Goal: Information Seeking & Learning: Learn about a topic

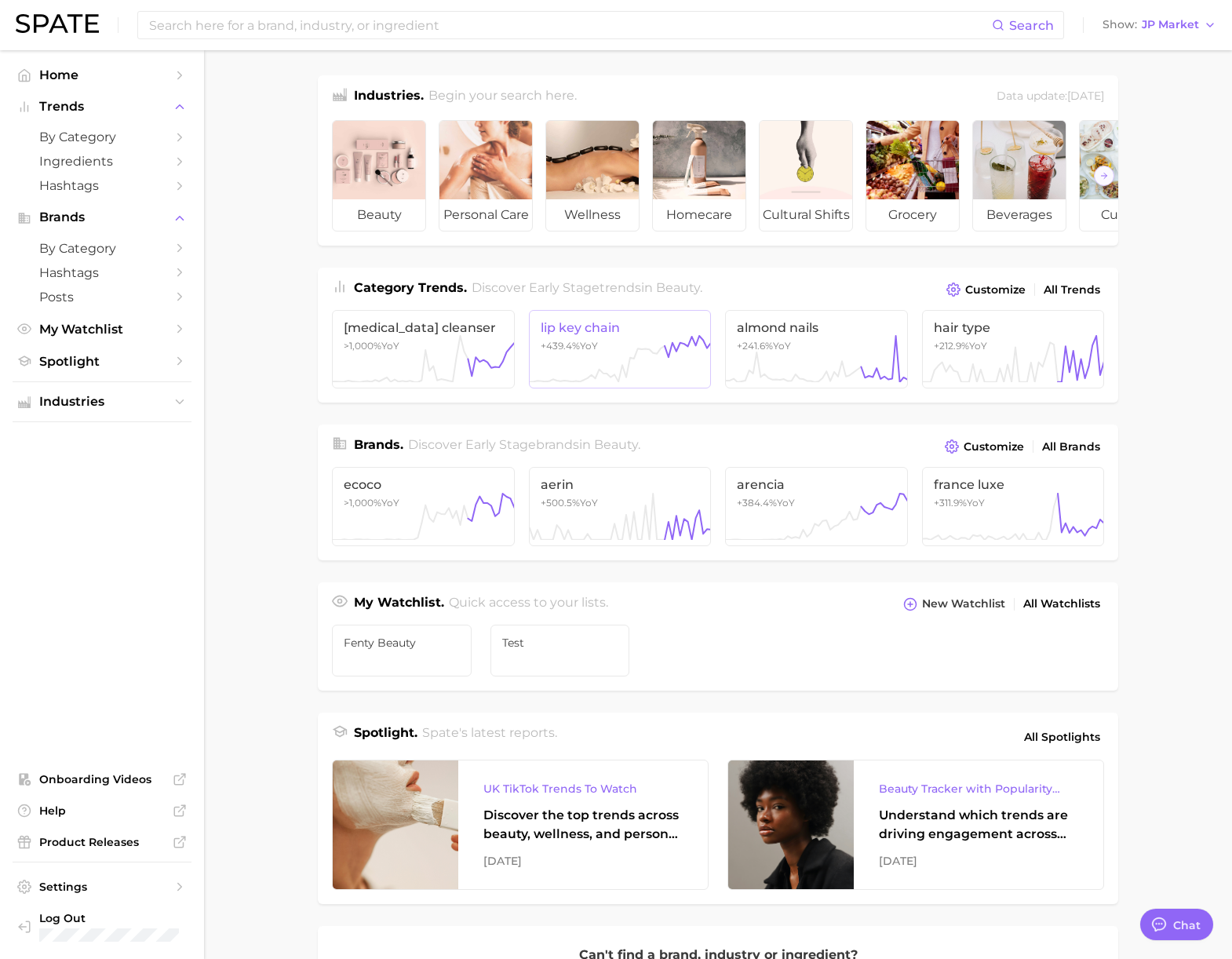
scroll to position [2573, 0]
click at [1164, 31] on button "Show JP Market" at bounding box center [1159, 25] width 121 height 20
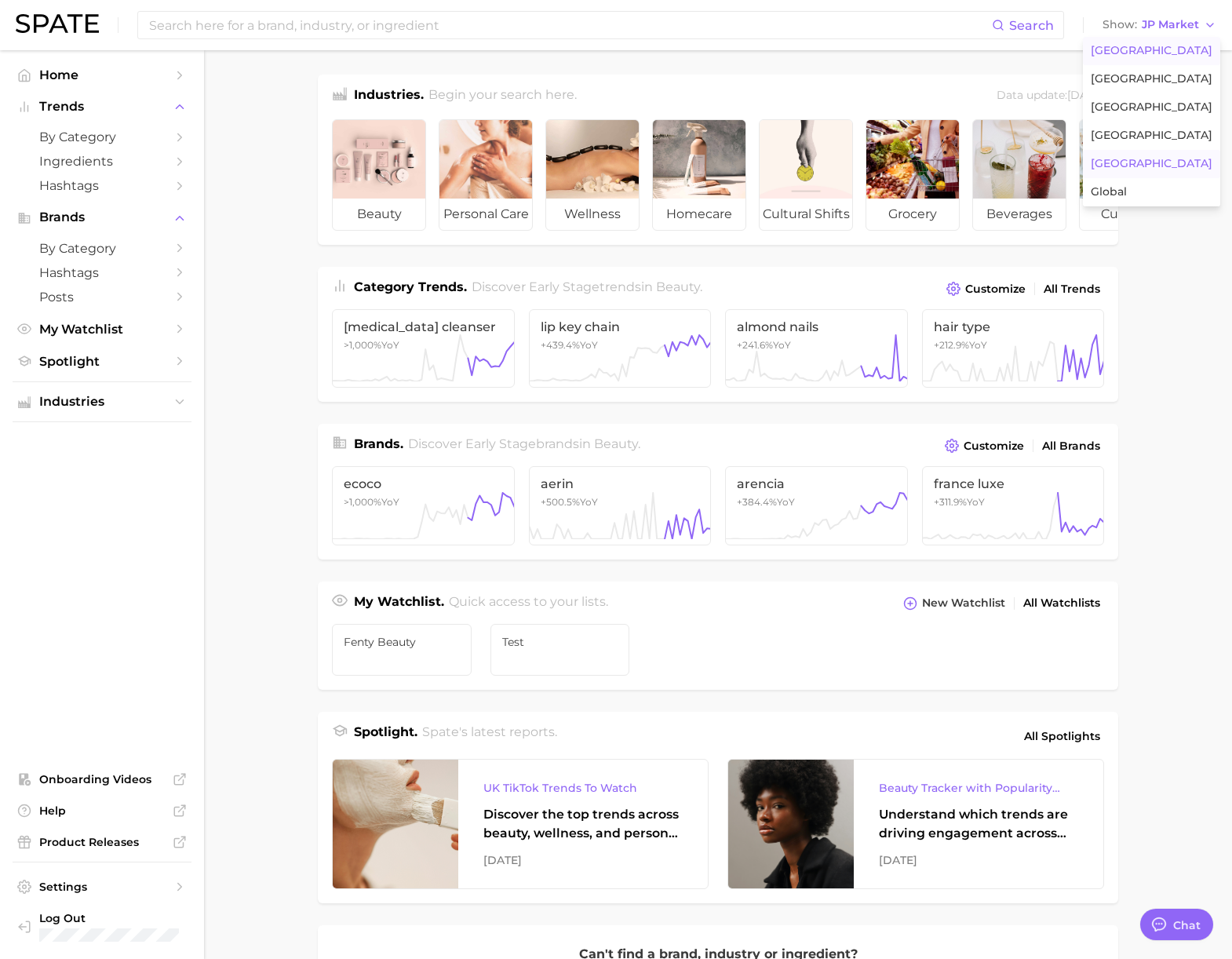
drag, startPoint x: 1157, startPoint y: 53, endPoint x: 929, endPoint y: 50, distance: 228.0
click at [1157, 53] on span "[GEOGRAPHIC_DATA]" at bounding box center [1151, 51] width 121 height 14
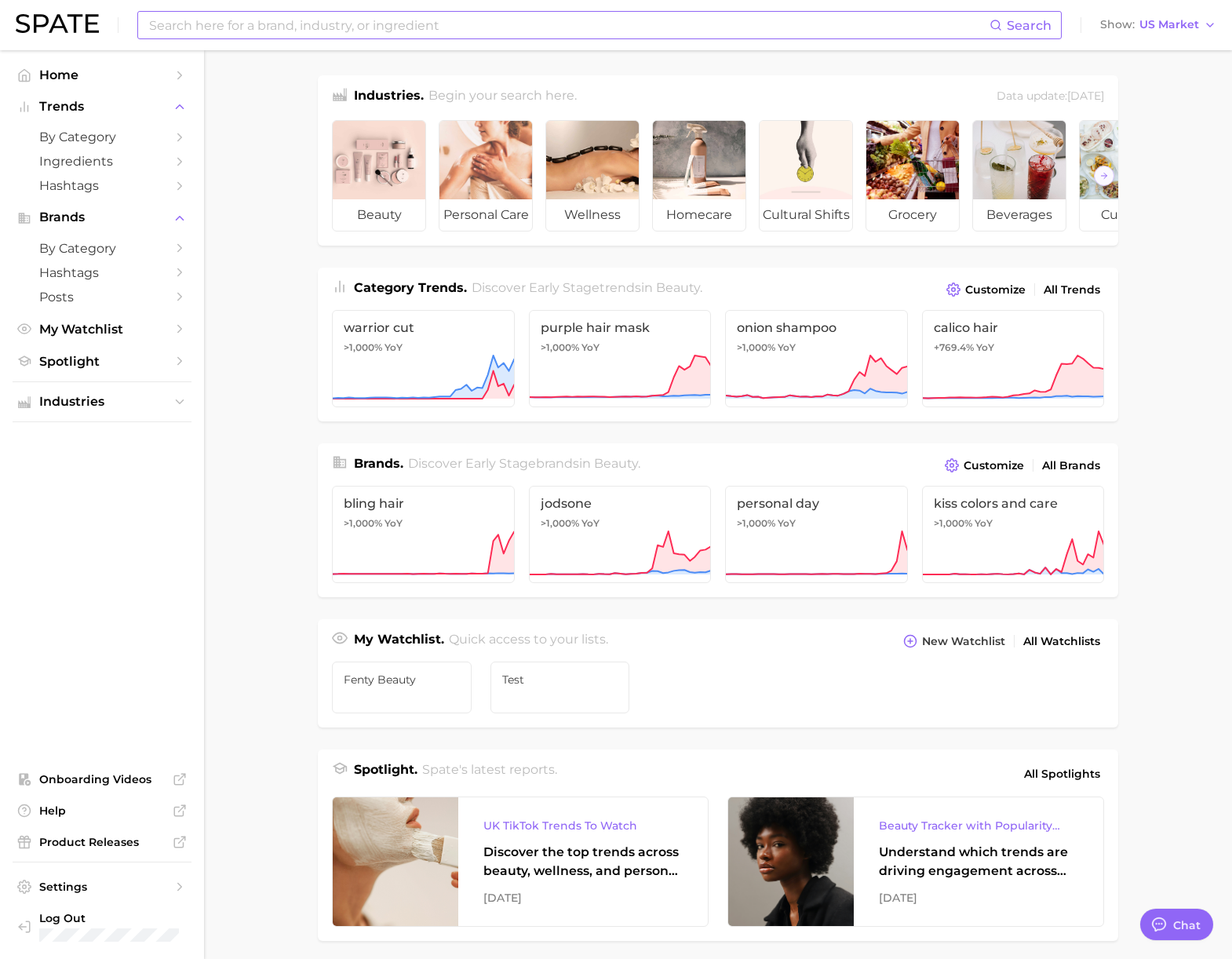
click at [857, 41] on div "Search Show US Market" at bounding box center [616, 25] width 1201 height 50
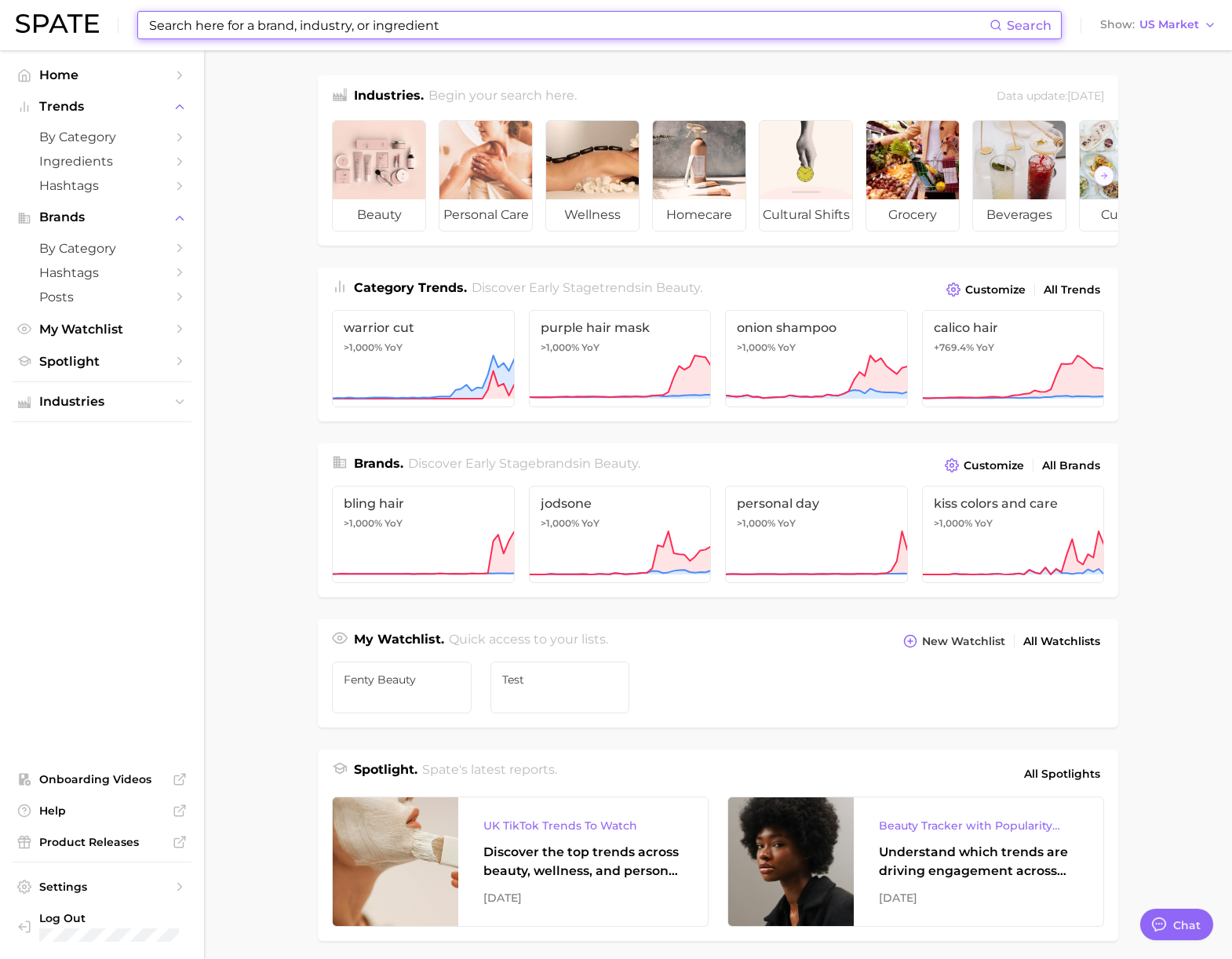
click at [851, 31] on input at bounding box center [569, 25] width 842 height 27
paste input "Cetaphil"
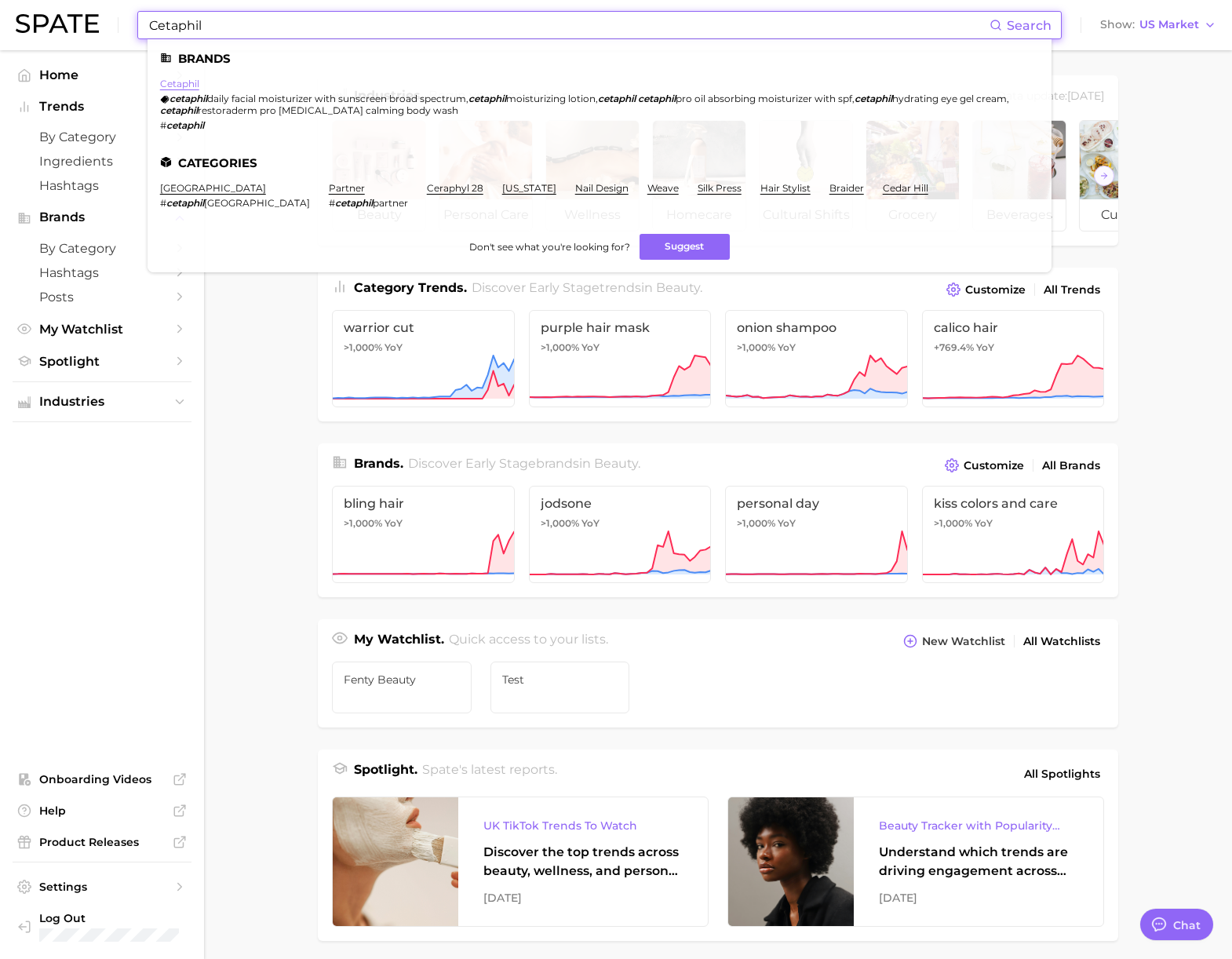
type input "Cetaphil"
click at [171, 82] on link "cetaphil" at bounding box center [179, 84] width 39 height 12
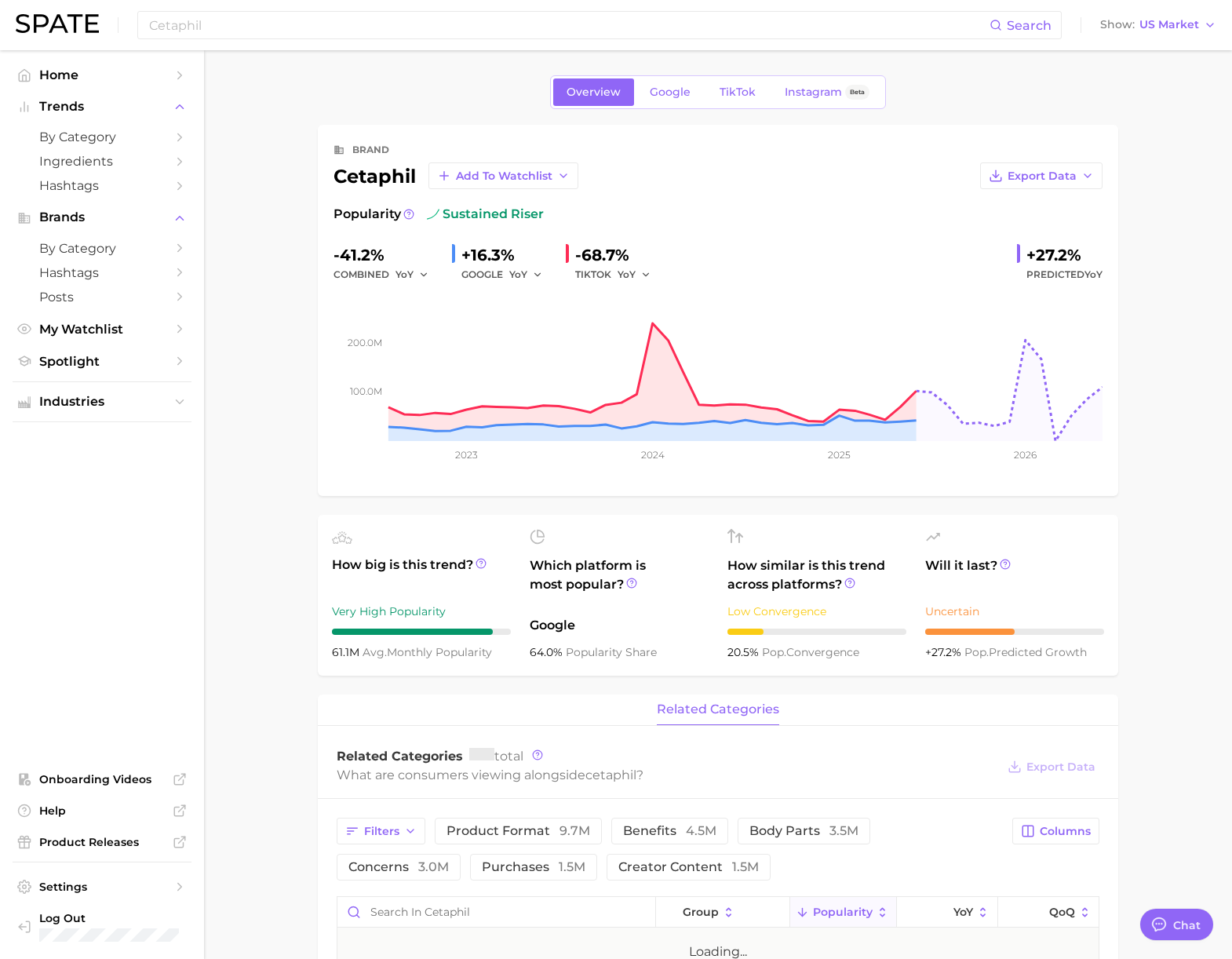
type textarea "x"
click at [726, 93] on span "TikTok" at bounding box center [737, 92] width 36 height 14
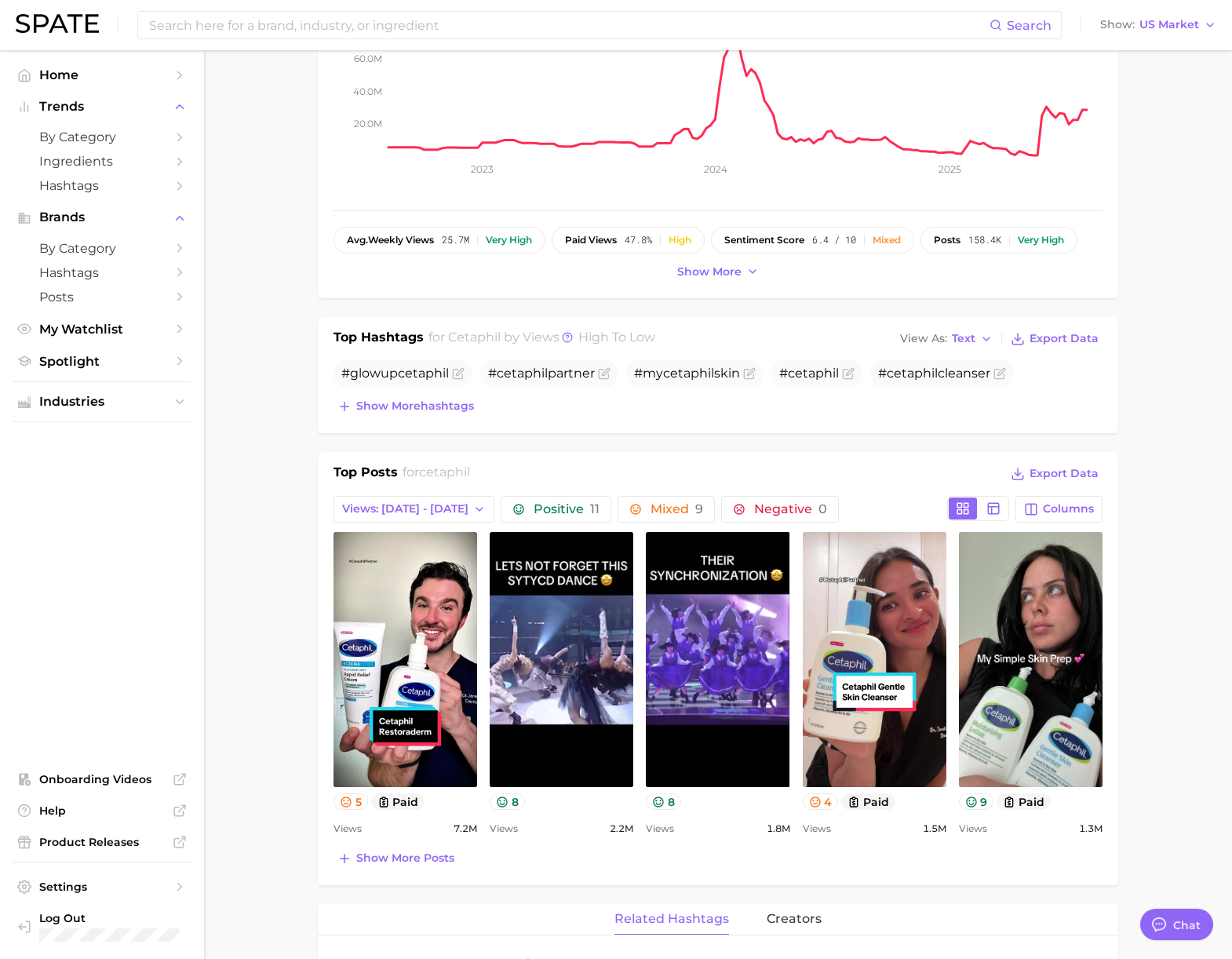
scroll to position [285, 0]
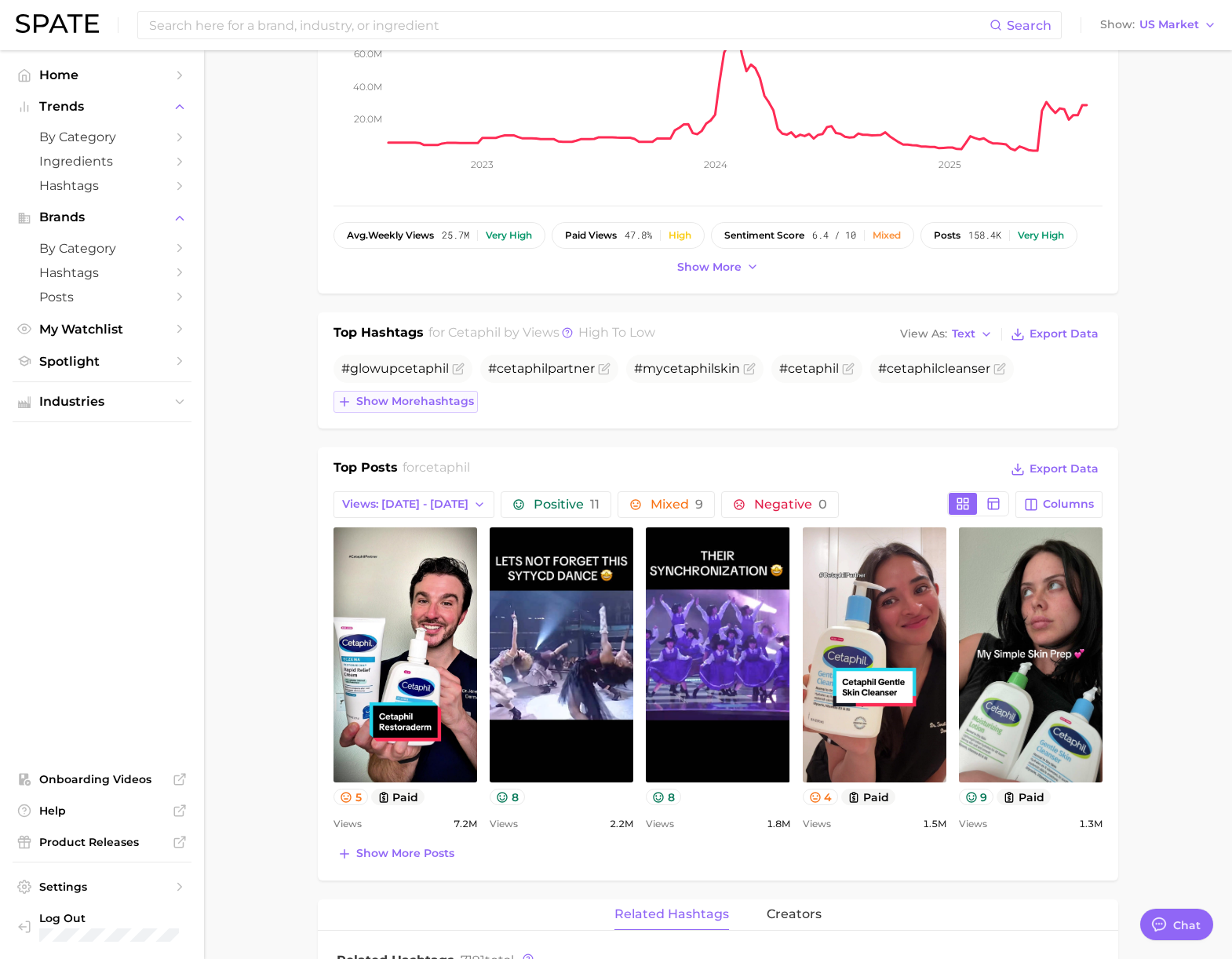
click at [415, 405] on span "Show more hashtags" at bounding box center [415, 401] width 117 height 14
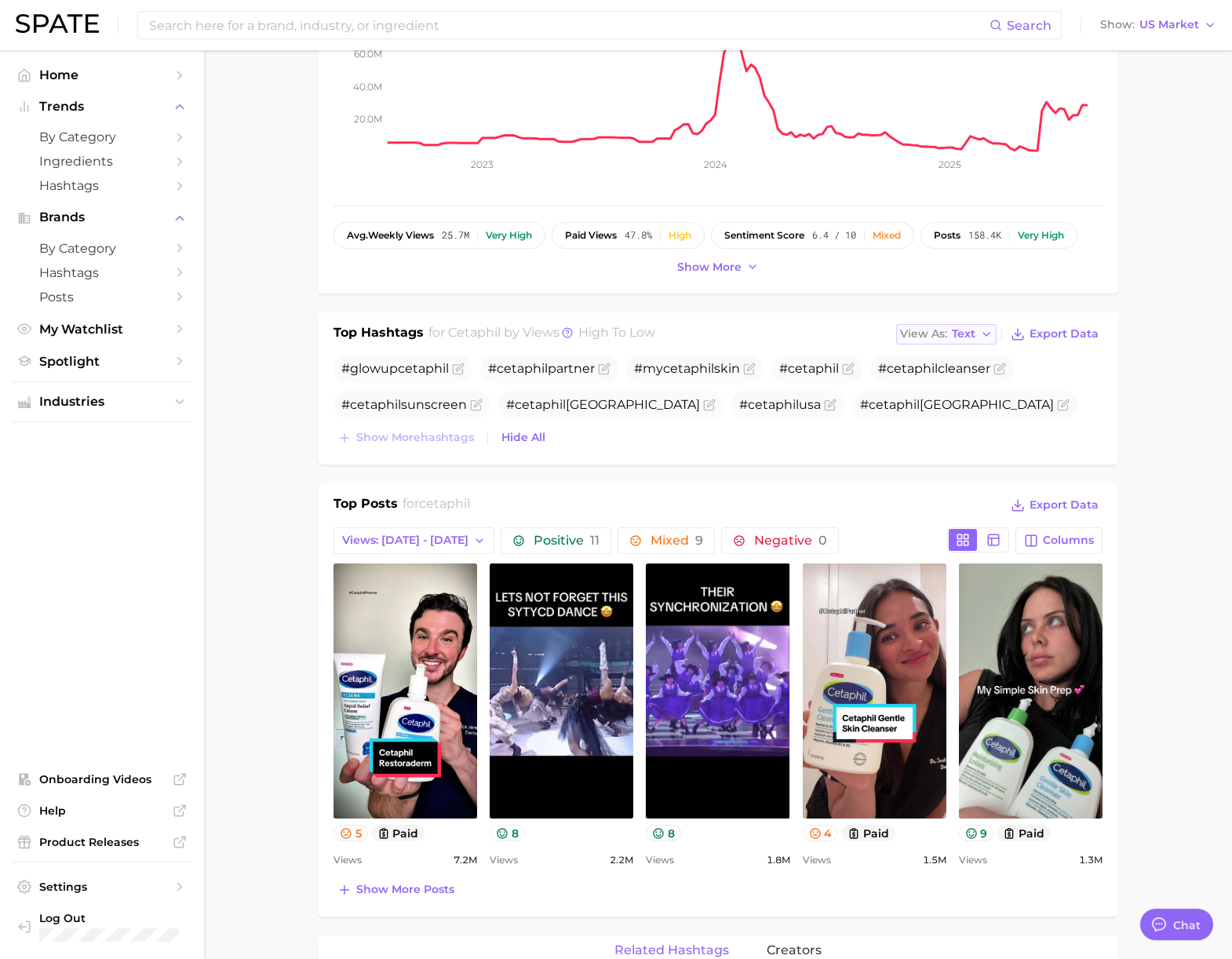
click at [969, 332] on span "Text" at bounding box center [963, 334] width 23 height 9
click at [948, 395] on span "Table" at bounding box center [938, 388] width 31 height 14
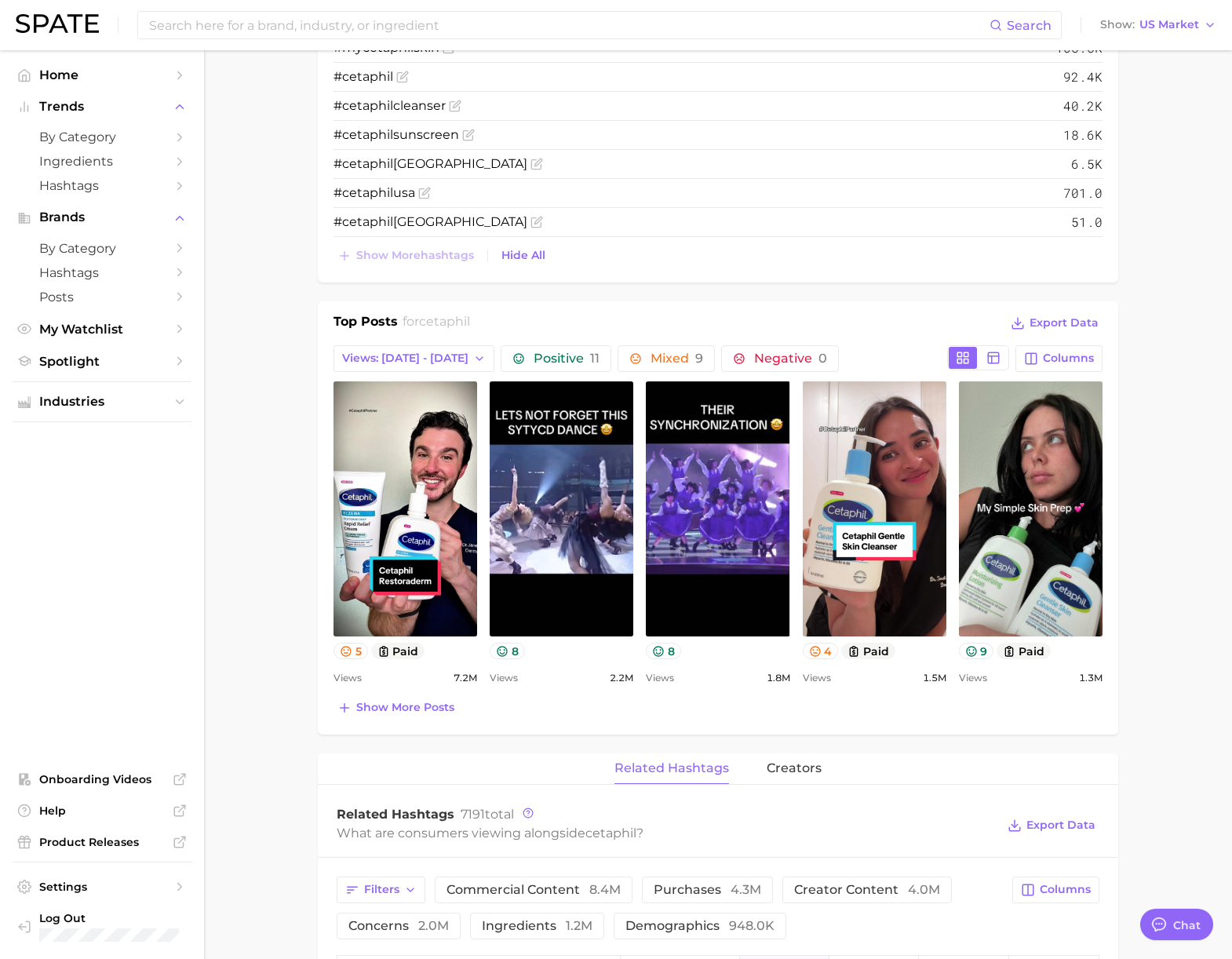
scroll to position [666, 0]
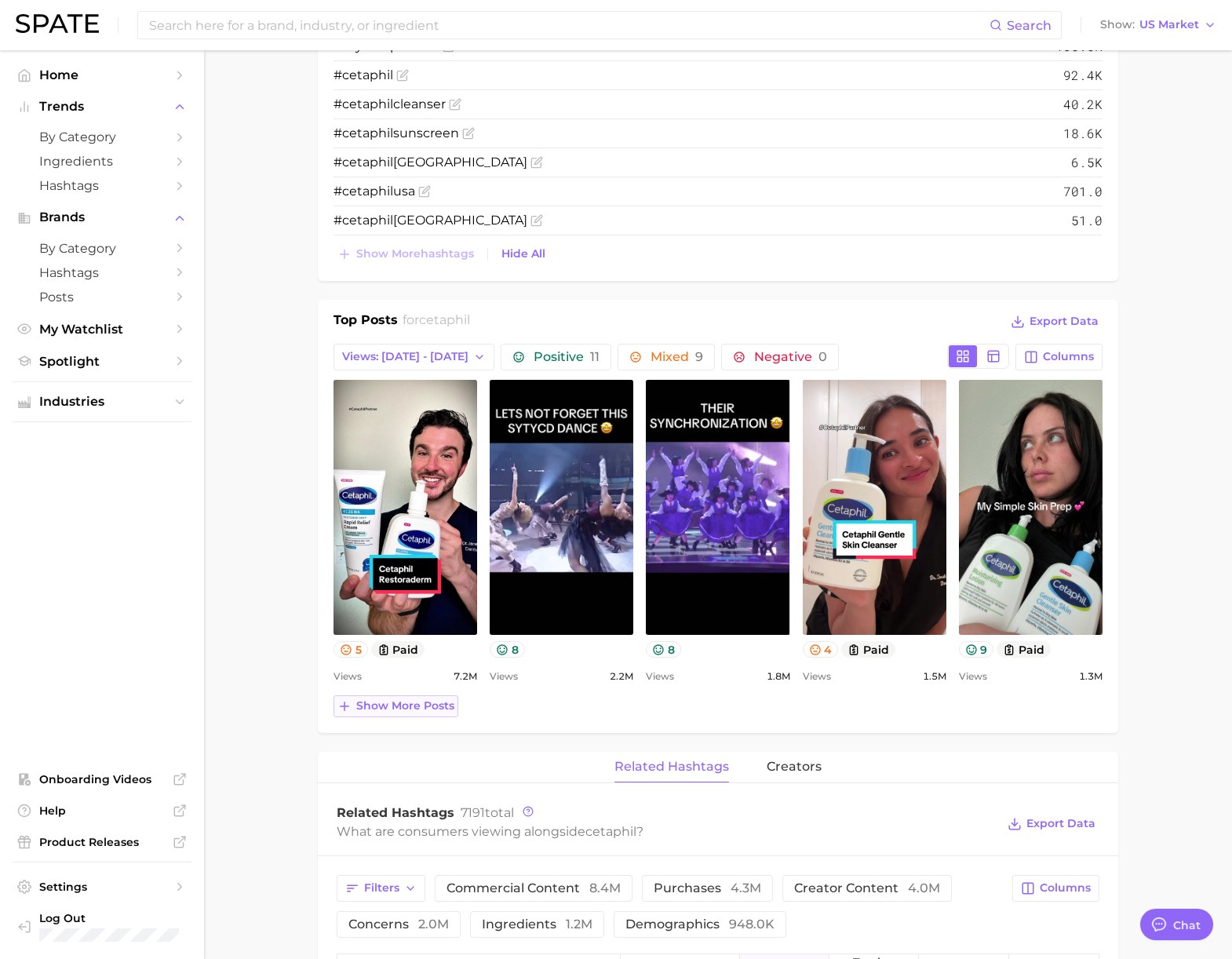
click at [411, 704] on span "Show more posts" at bounding box center [405, 706] width 98 height 14
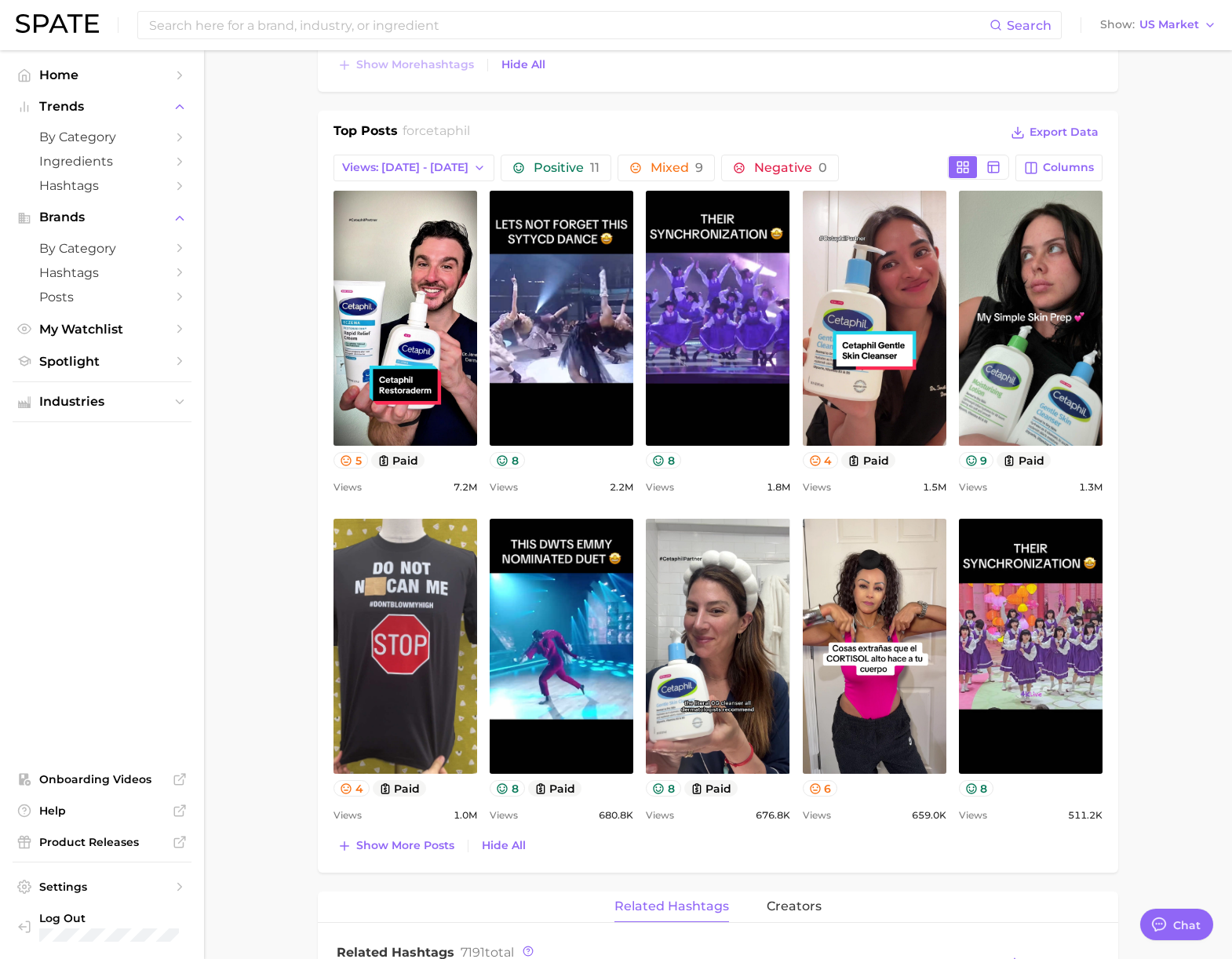
scroll to position [892, 0]
